Goal: Check status: Check status

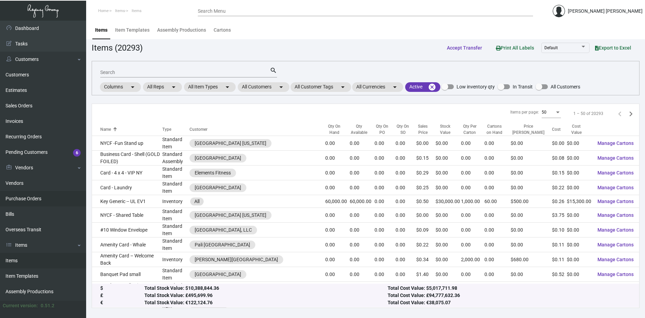
click at [56, 197] on link "Purchase Orders" at bounding box center [43, 198] width 86 height 15
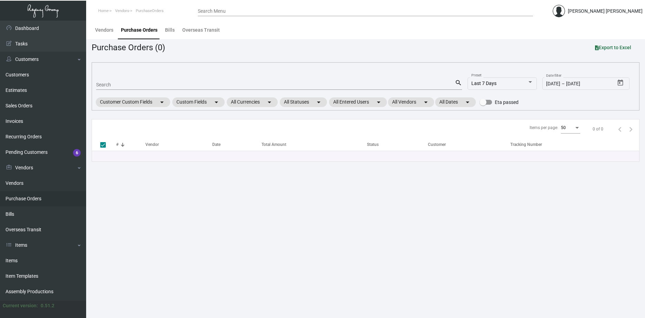
drag, startPoint x: 146, startPoint y: 79, endPoint x: 149, endPoint y: 83, distance: 4.7
click at [147, 80] on div "Search" at bounding box center [275, 84] width 359 height 11
click at [149, 83] on input "Search" at bounding box center [275, 85] width 359 height 6
paste input "107828"
type input "107828"
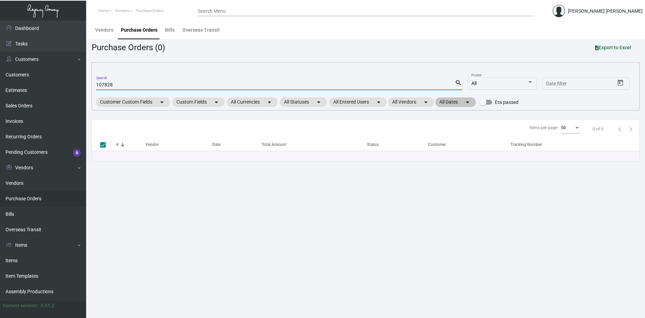
checkbox input "false"
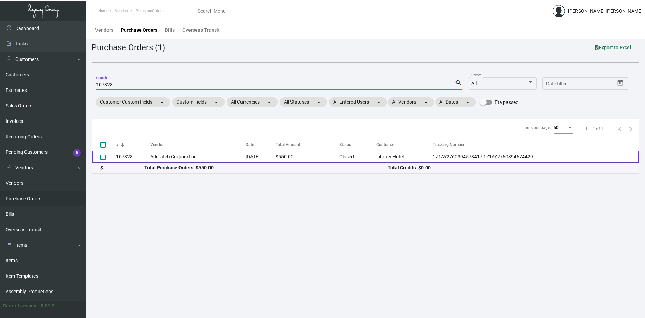
type input "107828"
click at [330, 157] on td "$550.00" at bounding box center [308, 157] width 64 height 12
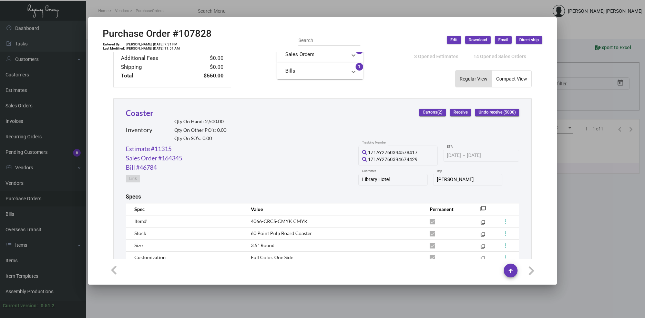
scroll to position [344, 0]
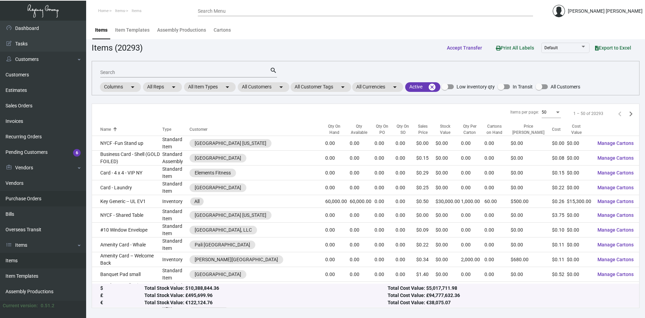
drag, startPoint x: 24, startPoint y: 197, endPoint x: 29, endPoint y: 194, distance: 6.2
click at [24, 197] on link "Purchase Orders" at bounding box center [43, 198] width 86 height 15
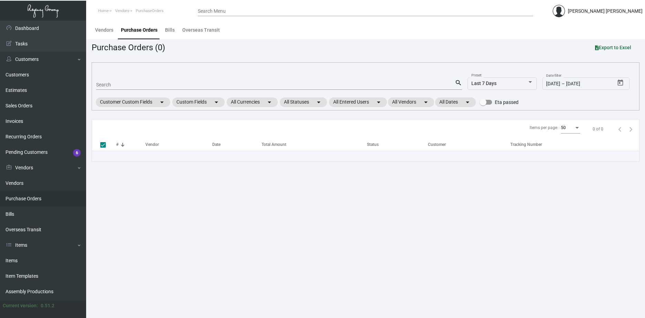
click at [131, 80] on div "Search" at bounding box center [275, 84] width 359 height 11
click at [130, 89] on div "Search" at bounding box center [275, 84] width 359 height 11
paste input "107535"
type input "107535"
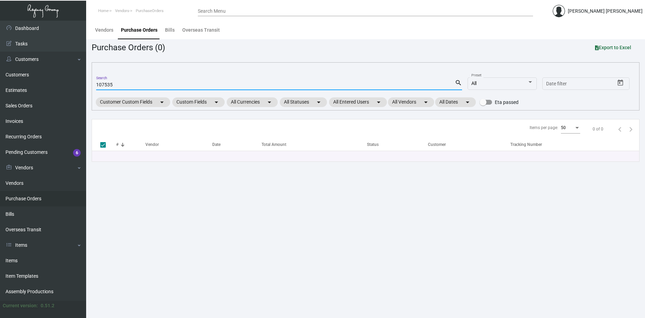
checkbox input "false"
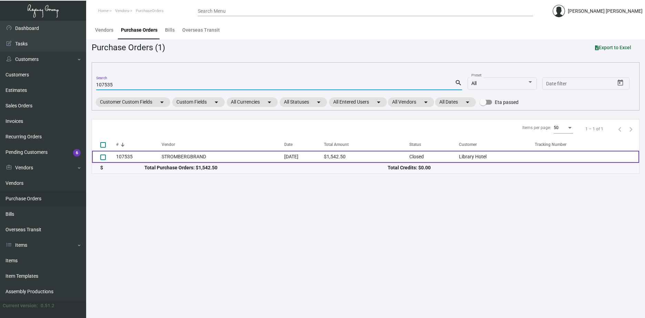
type input "107535"
click at [314, 157] on td "[DATE]" at bounding box center [304, 157] width 40 height 12
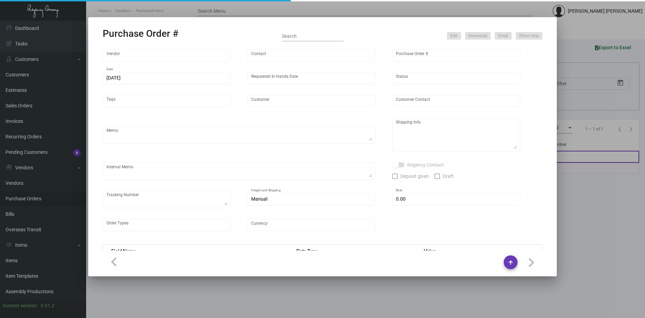
type input "STROMBERGBRAND"
type input "MISSING INFO MISSING INFO"
type input "107535"
type input "[DATE]"
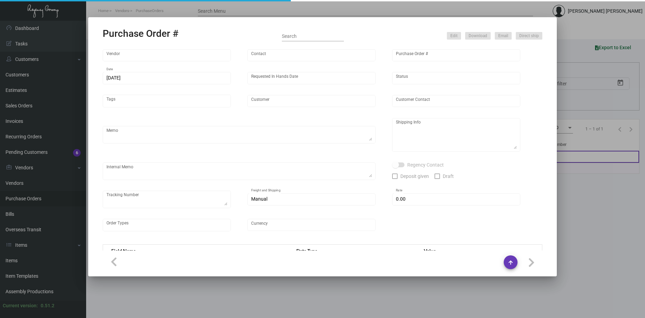
type input "Library Hotel"
type textarea "Reorder - Purchase Order #97390 / Please BLIND SHIP ON UPS# 1AY276."
type textarea "Regency Group NJ - [PERSON_NAME] [STREET_ADDRESS]"
type textarea "9/26 - Requested Confirmation of order. 9/27 - Requested Confirmation of order.…"
checkbox input "true"
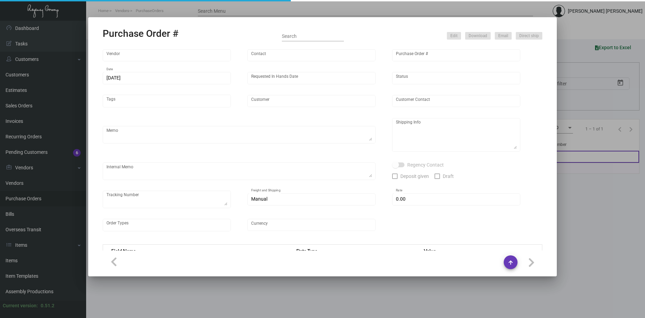
checkbox input "true"
type input "$ 0.00"
type input "United States Dollar $"
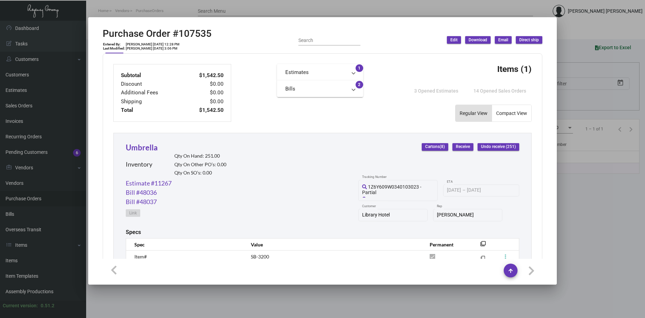
scroll to position [310, 0]
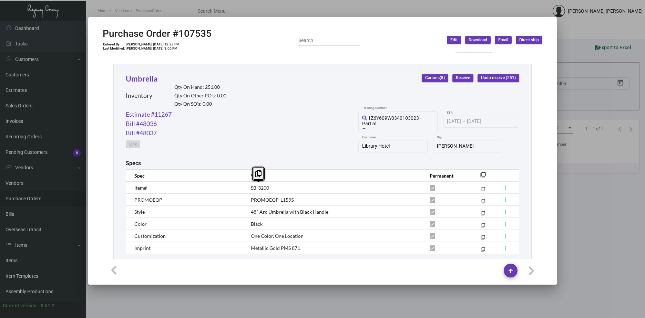
drag, startPoint x: 273, startPoint y: 188, endPoint x: 245, endPoint y: 188, distance: 28.2
click at [245, 188] on td "SB-3200" at bounding box center [333, 188] width 179 height 12
drag, startPoint x: 245, startPoint y: 188, endPoint x: 253, endPoint y: 186, distance: 9.3
copy span "SB-3200"
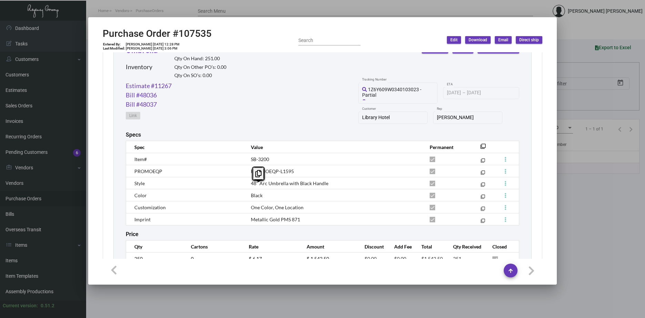
scroll to position [368, 0]
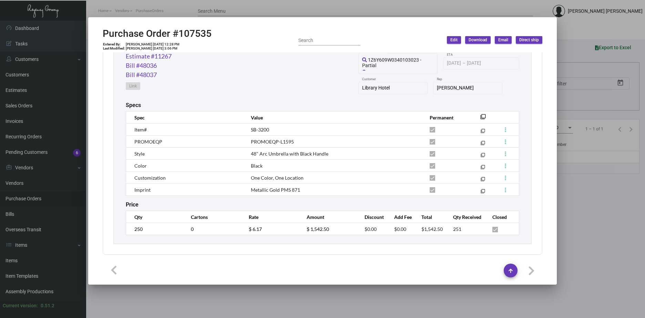
click at [343, 182] on td "One Color, One Location" at bounding box center [333, 178] width 179 height 12
drag, startPoint x: 338, startPoint y: 151, endPoint x: 246, endPoint y: 152, distance: 92.0
click at [246, 152] on td "48" Arc Umbrella with Black Handle" at bounding box center [333, 154] width 179 height 12
drag, startPoint x: 246, startPoint y: 152, endPoint x: 249, endPoint y: 153, distance: 3.9
copy span "48" Arc Umbrella with Black Handle"
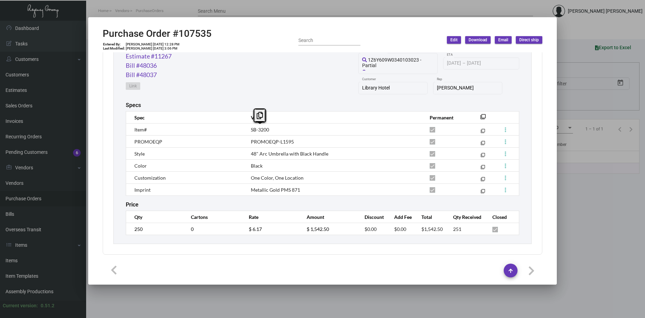
drag, startPoint x: 262, startPoint y: 127, endPoint x: 250, endPoint y: 128, distance: 12.8
click at [250, 128] on td "SB-3200" at bounding box center [333, 130] width 179 height 12
copy span "SB-3200"
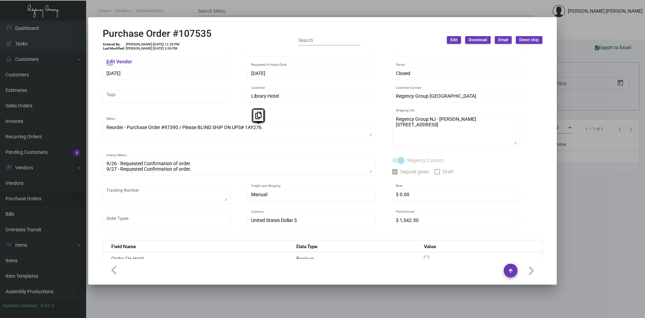
scroll to position [0, 0]
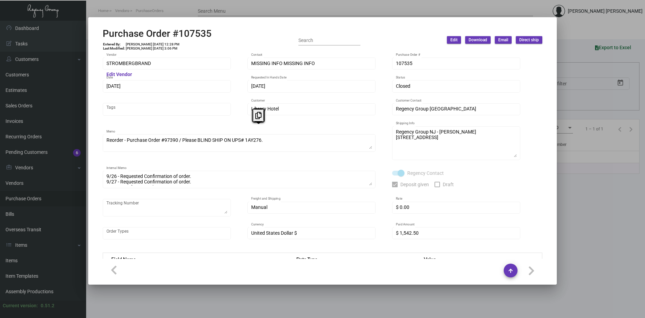
click at [594, 188] on div at bounding box center [322, 159] width 645 height 318
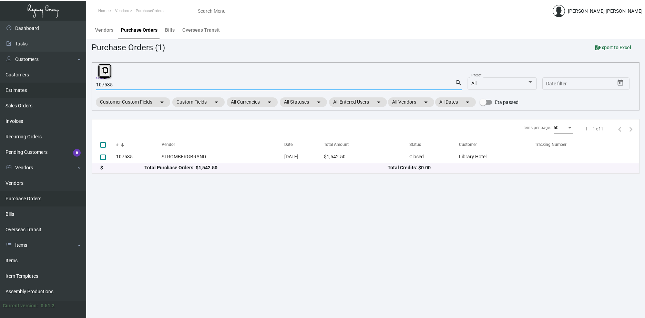
drag, startPoint x: 122, startPoint y: 82, endPoint x: 70, endPoint y: 86, distance: 51.5
click at [70, 86] on div "Dashboard Dashboard Tasks Customers Customers Estimates Sales Orders Invoices R…" at bounding box center [322, 170] width 645 height 298
type input "TASSLE"
checkbox input "true"
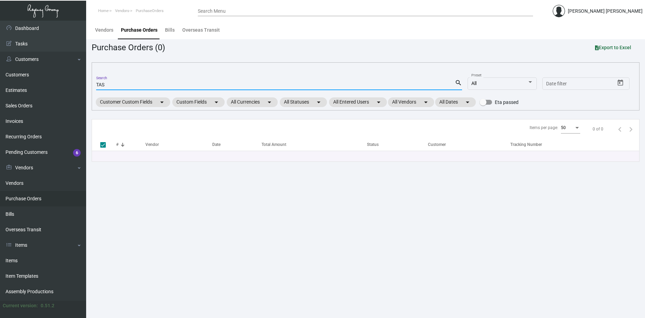
type input "TASS"
checkbox input "false"
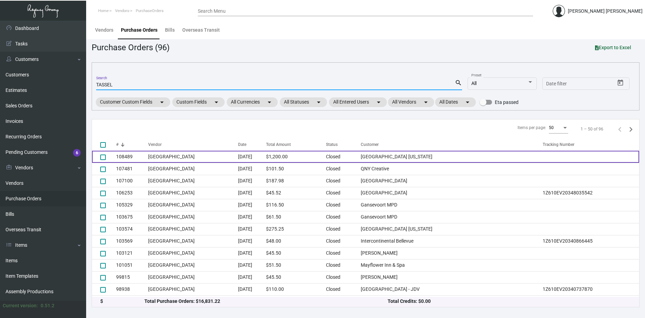
type input "TASSEL"
click at [326, 159] on td "$1,200.00" at bounding box center [296, 157] width 60 height 12
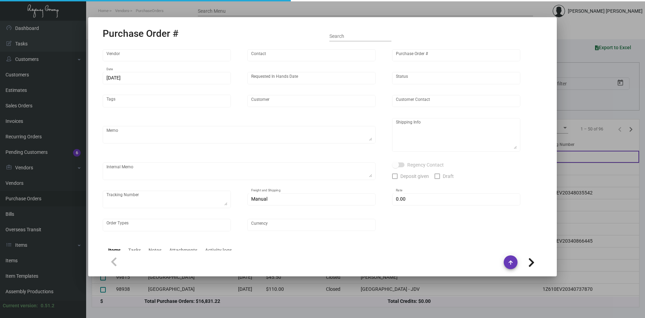
type input "[GEOGRAPHIC_DATA]"
type input "[PERSON_NAME]-Small"
type input "108489"
type input "[DATE]"
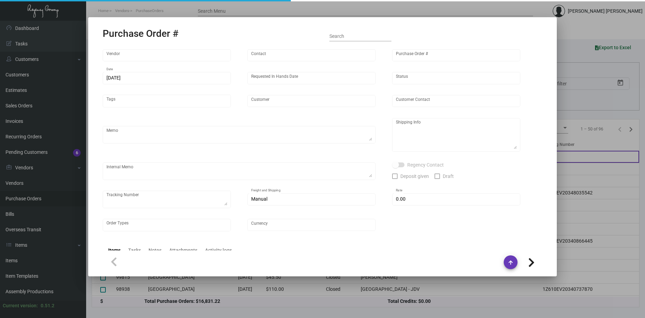
type input "[GEOGRAPHIC_DATA] [US_STATE]"
type textarea "Reorder - Purchase Order #94451 / Ship on UPS# 1AY276"
type textarea "Regency Group NJ - [PERSON_NAME] [STREET_ADDRESS]"
type textarea "12/4 - AP sent ACH."
checkbox input "true"
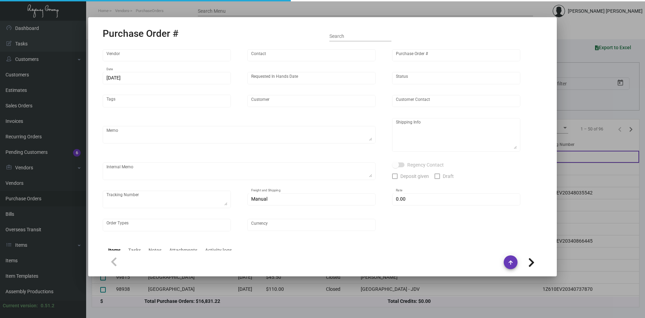
checkbox input "true"
type input "$ 0.00"
type input "United States Dollar $"
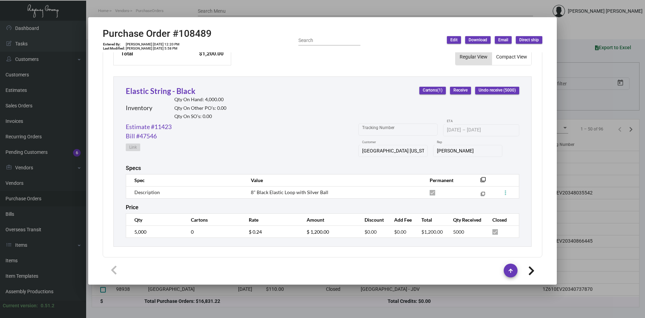
scroll to position [300, 0]
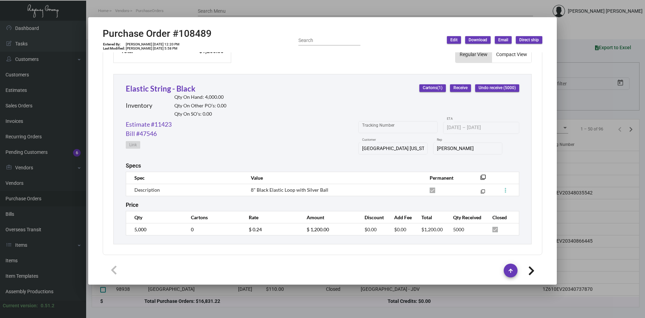
click at [565, 19] on div at bounding box center [322, 159] width 645 height 318
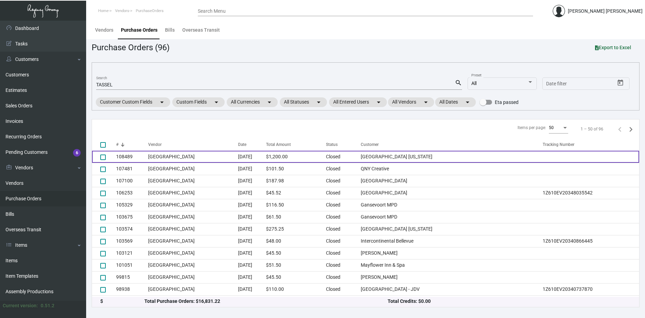
click at [392, 155] on td "[GEOGRAPHIC_DATA] [US_STATE]" at bounding box center [452, 157] width 182 height 12
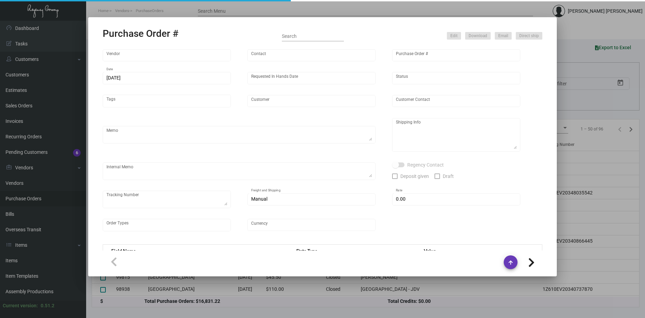
type input "[GEOGRAPHIC_DATA]"
type input "[PERSON_NAME]-Small"
type input "108489"
type input "[DATE]"
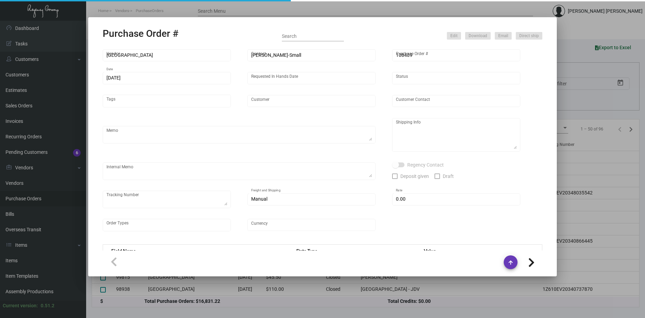
type input "[GEOGRAPHIC_DATA] [US_STATE]"
type textarea "Reorder - Purchase Order #94451 / Ship on UPS# 1AY276"
type textarea "Regency Group NJ - [PERSON_NAME] [STREET_ADDRESS]"
type textarea "12/4 - AP sent ACH."
checkbox input "true"
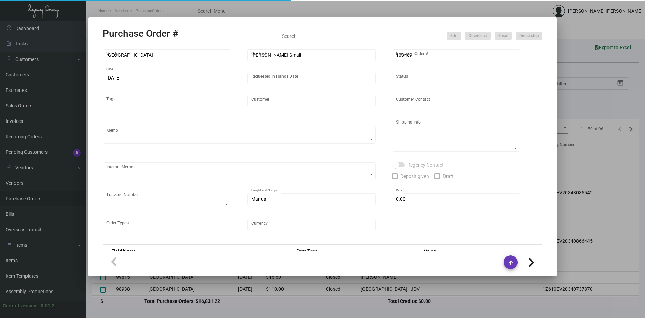
checkbox input "true"
type input "$ 0.00"
type input "United States Dollar $"
type input "$ 0.24"
type input "$ 1,200.00"
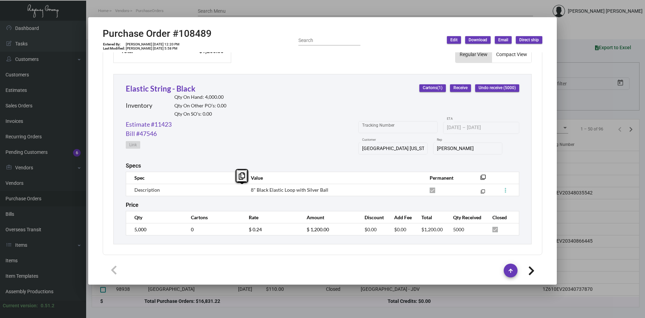
drag, startPoint x: 335, startPoint y: 188, endPoint x: 234, endPoint y: 191, distance: 101.0
click at [234, 191] on tr "Description 8" Black Elastic Loop with Silver Ball filter_none" at bounding box center [322, 190] width 393 height 12
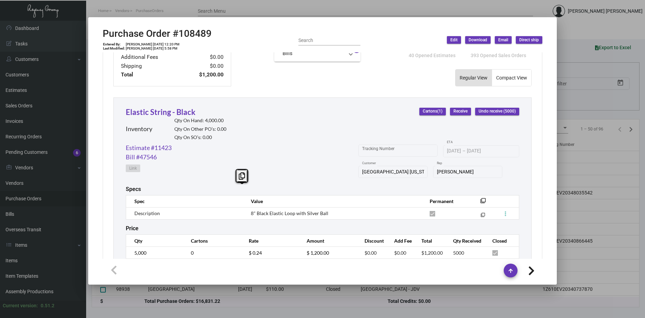
scroll to position [266, 0]
